Goal: Task Accomplishment & Management: Manage account settings

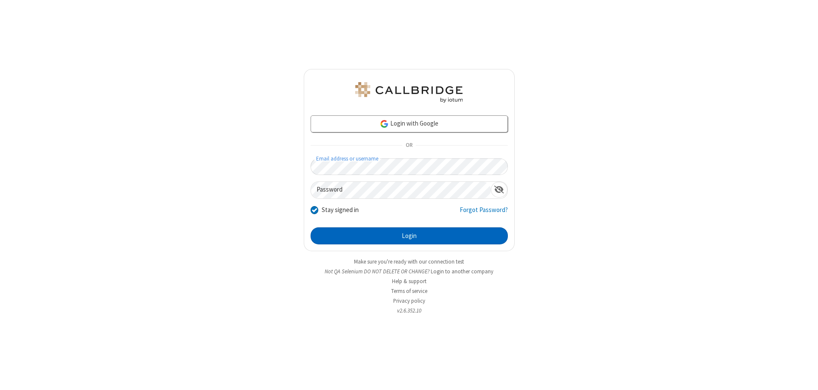
click at [409, 236] on button "Login" at bounding box center [409, 235] width 197 height 17
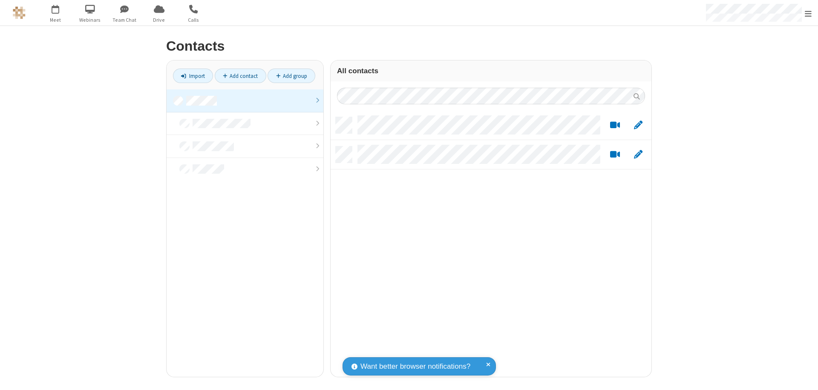
click at [245, 101] on link at bounding box center [245, 100] width 157 height 23
click at [240, 76] on link "Add contact" at bounding box center [241, 76] width 52 height 14
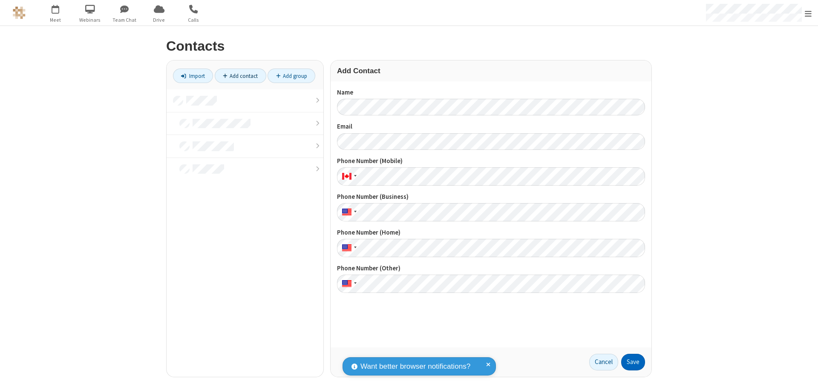
click at [633, 362] on button "Save" at bounding box center [633, 362] width 24 height 17
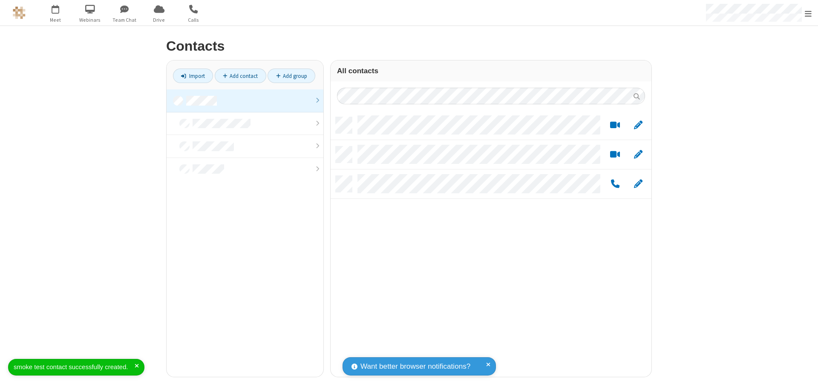
scroll to position [260, 314]
